Goal: Transaction & Acquisition: Purchase product/service

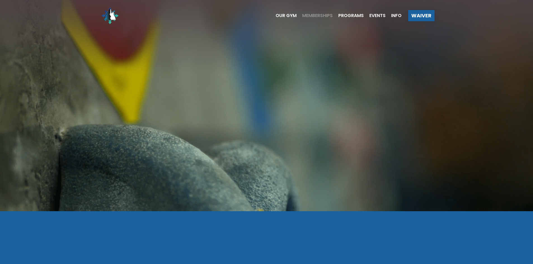
click at [309, 13] on span "Memberships" at bounding box center [317, 15] width 30 height 4
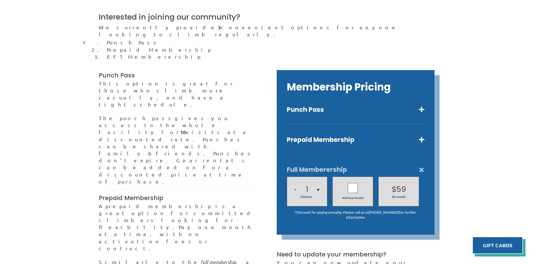
scroll to position [140, 0]
click at [422, 136] on button "Prepaid Membership" at bounding box center [356, 140] width 138 height 8
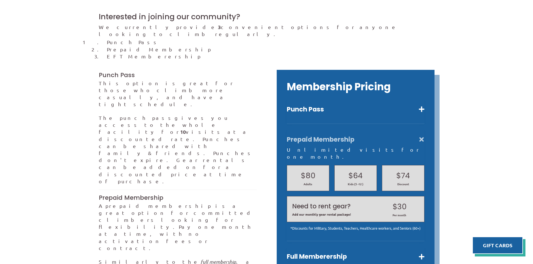
click at [315, 171] on h2 "$80" at bounding box center [308, 176] width 32 height 11
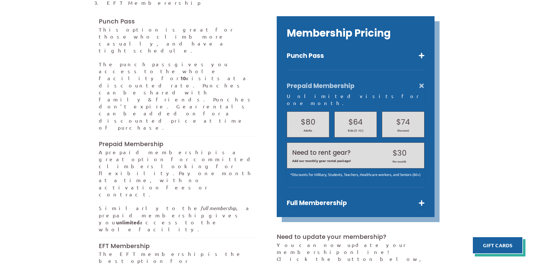
scroll to position [224, 0]
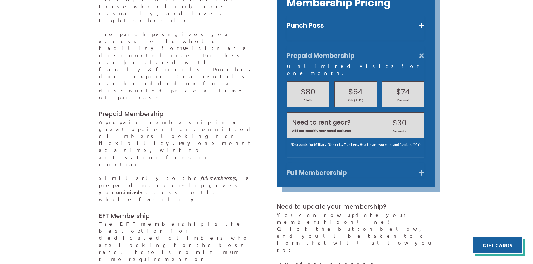
click at [420, 169] on button "Full Memberership" at bounding box center [356, 173] width 138 height 8
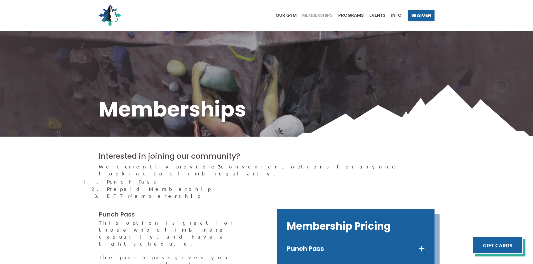
scroll to position [0, 0]
